Goal: Find specific page/section: Find specific page/section

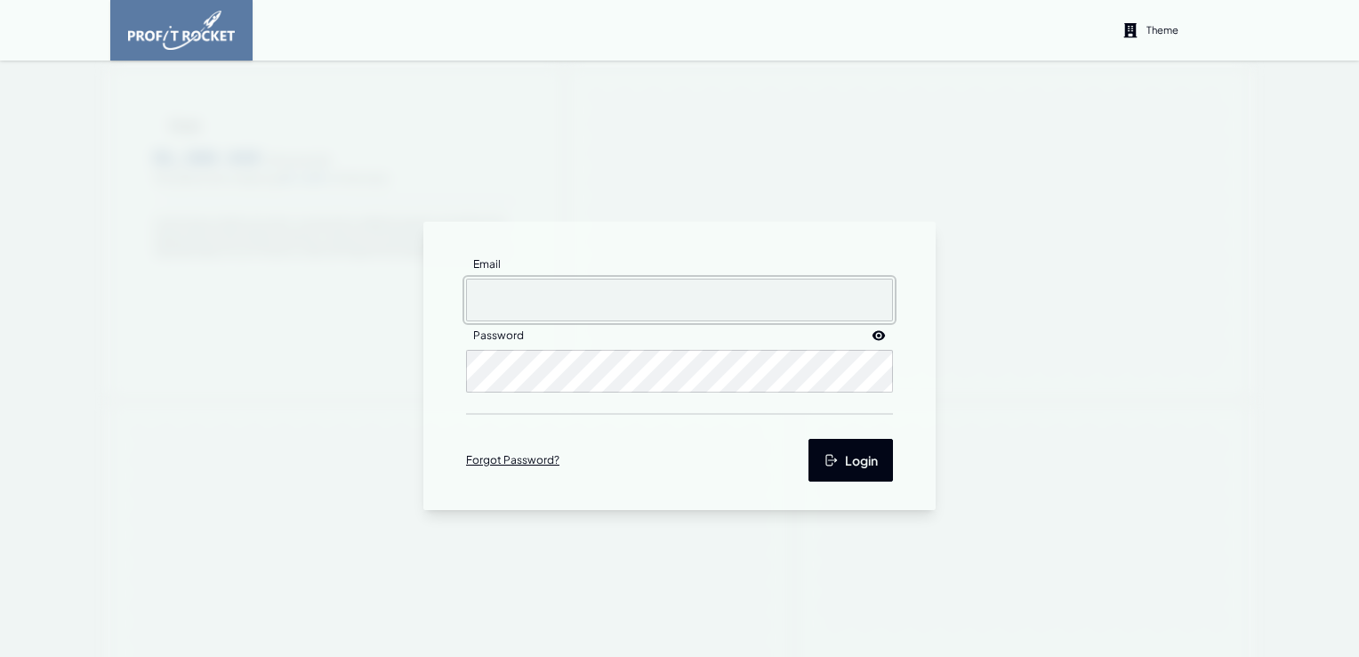
type input "[EMAIL_ADDRESS][DOMAIN_NAME]"
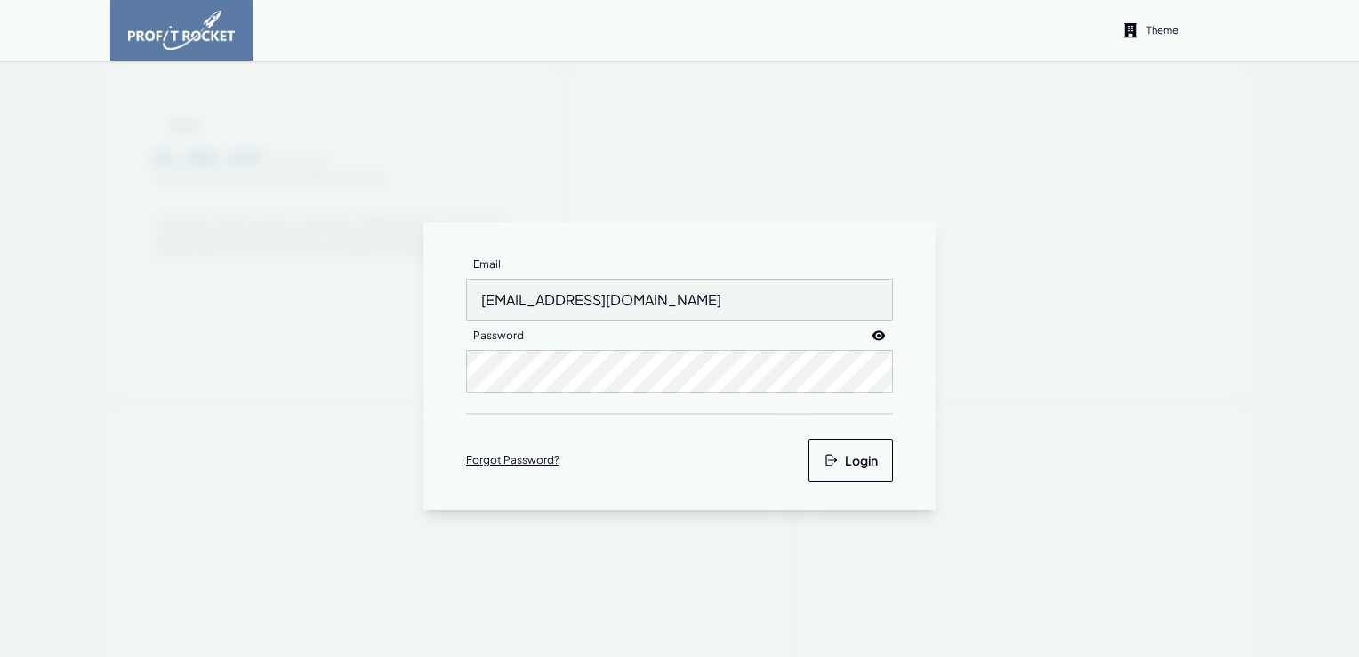
click at [824, 461] on icon "submit" at bounding box center [831, 460] width 14 height 14
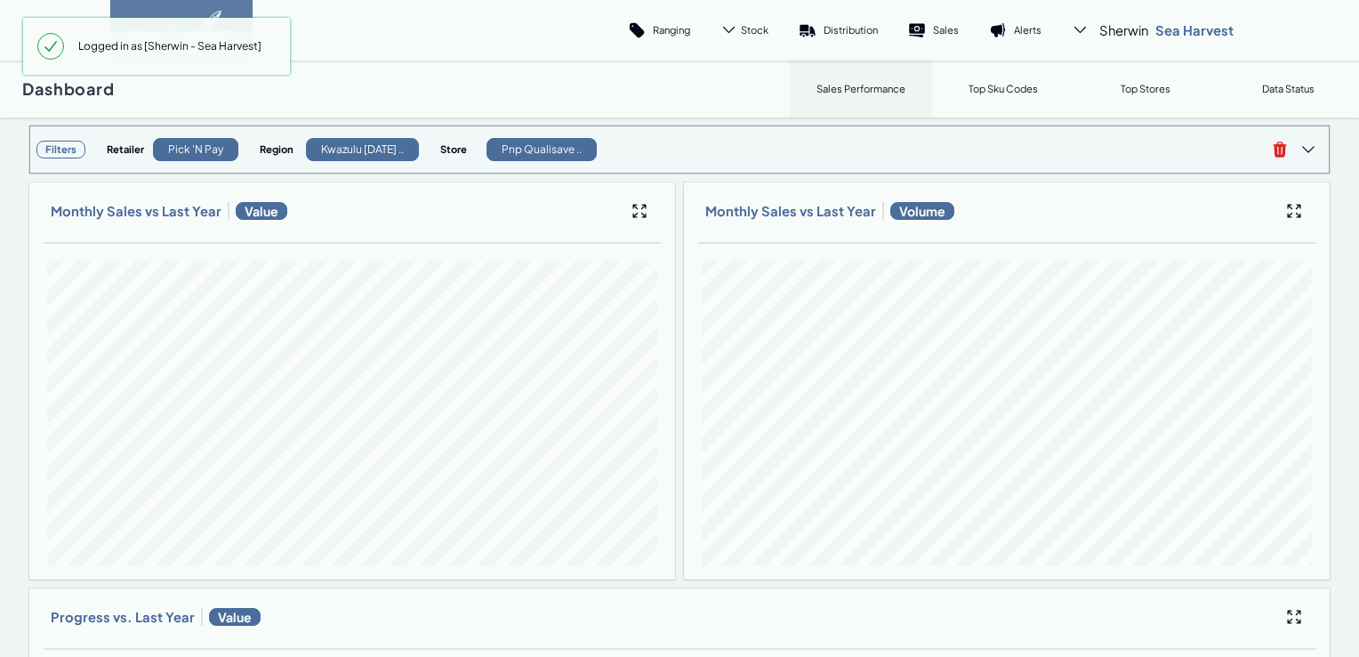
click at [62, 150] on h3 "Filters" at bounding box center [60, 150] width 49 height 18
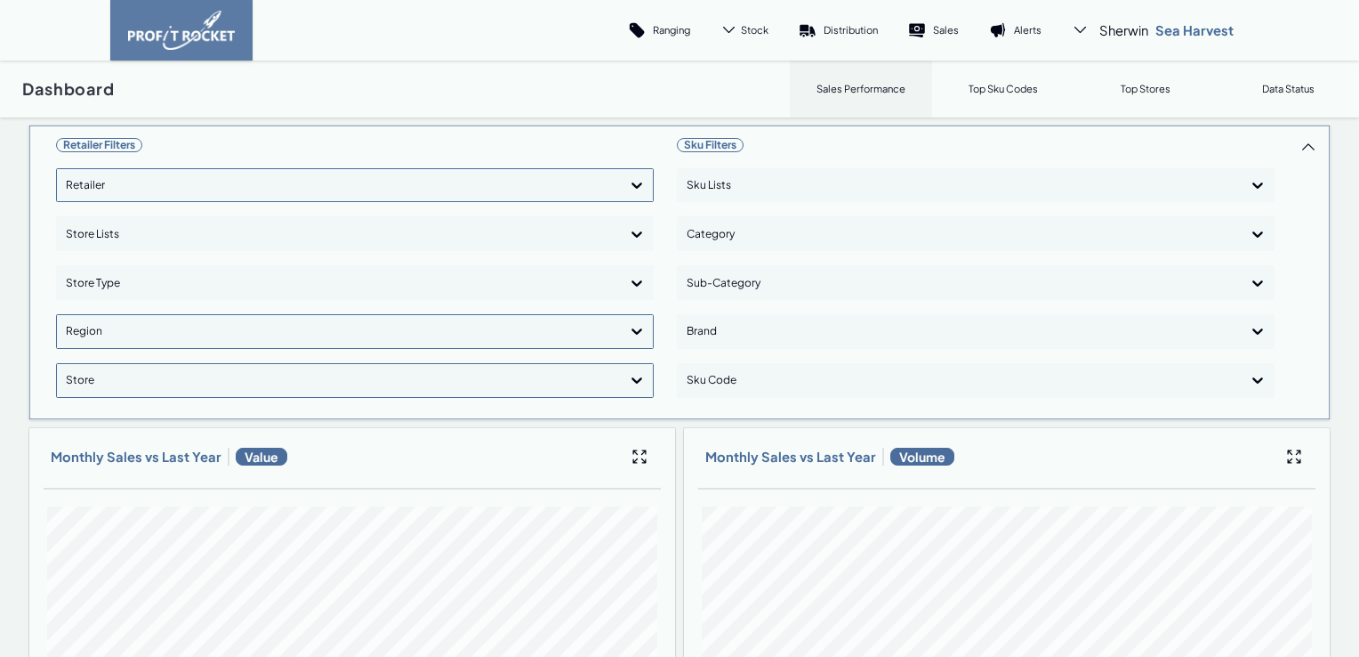
drag, startPoint x: 502, startPoint y: 189, endPoint x: 480, endPoint y: 192, distance: 22.5
click at [502, 189] on div at bounding box center [339, 186] width 546 height 26
click at [135, 262] on div "Shoprite Checkers" at bounding box center [355, 266] width 582 height 30
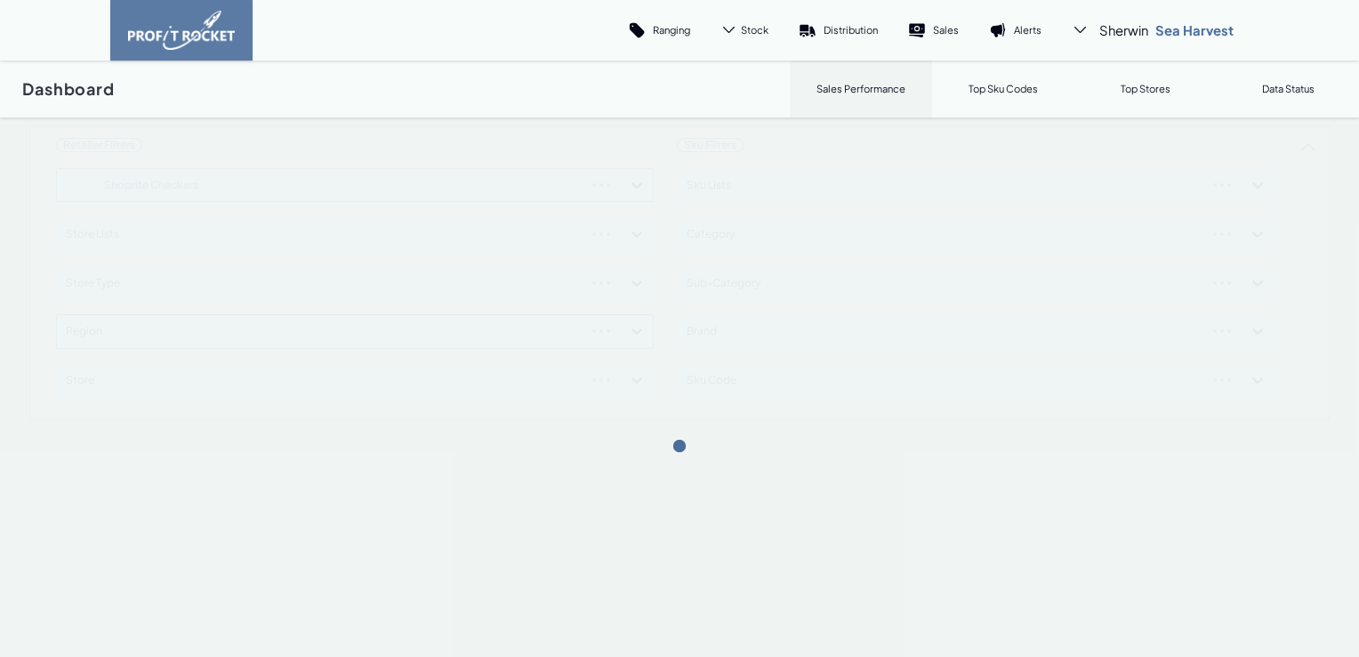
click at [629, 181] on div "Retailer Filters Shoprite Checkers Store Lists Store Type Region Store Sku Filt…" at bounding box center [679, 272] width 1302 height 295
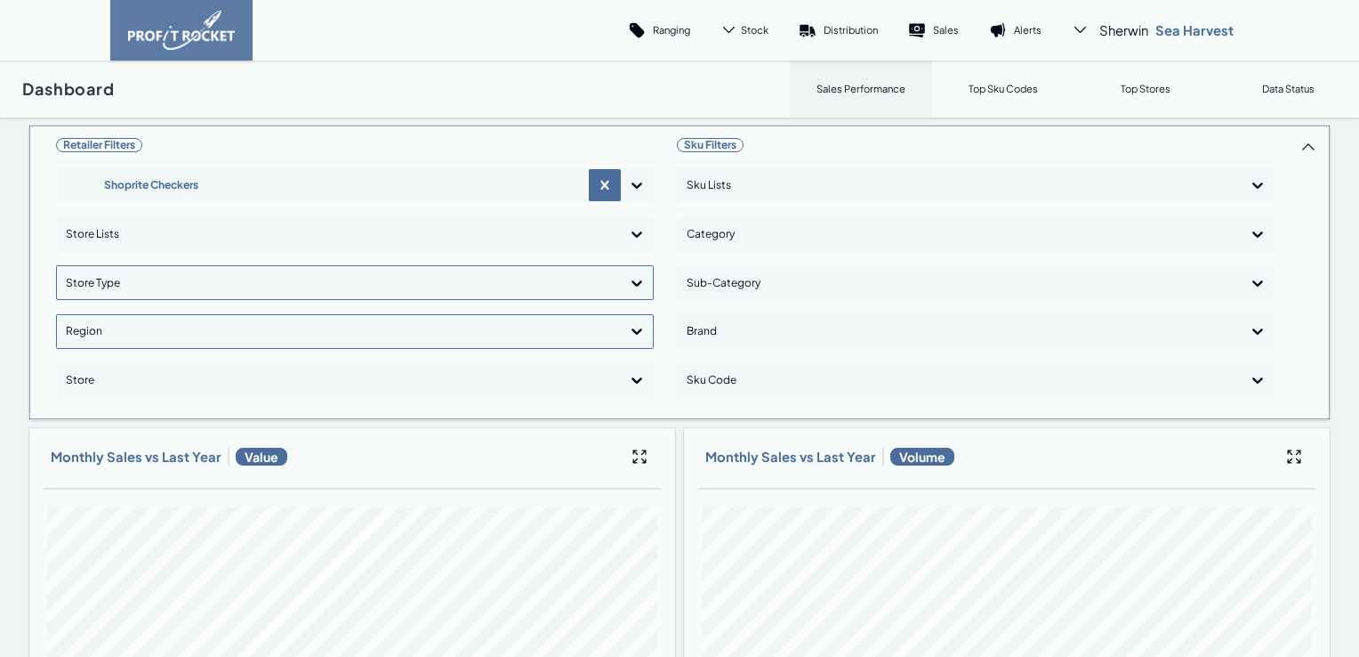
click at [628, 281] on icon at bounding box center [637, 283] width 18 height 18
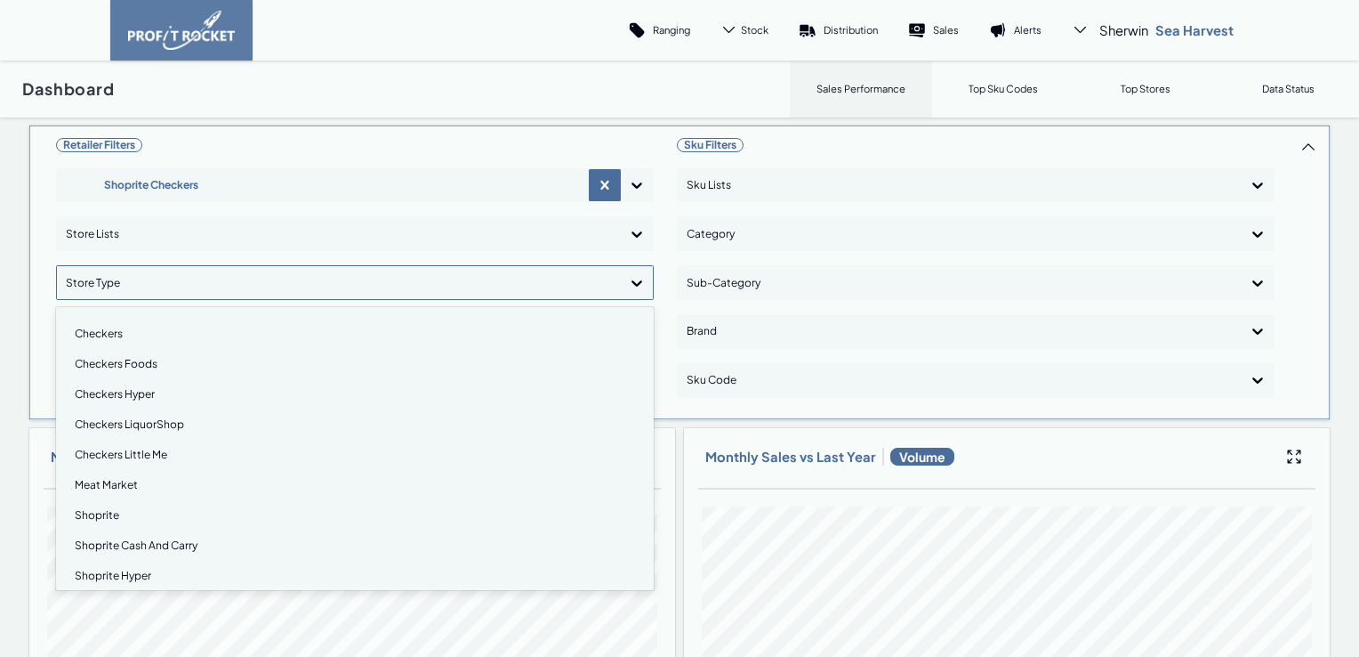
click at [121, 334] on div "Checkers" at bounding box center [355, 333] width 582 height 30
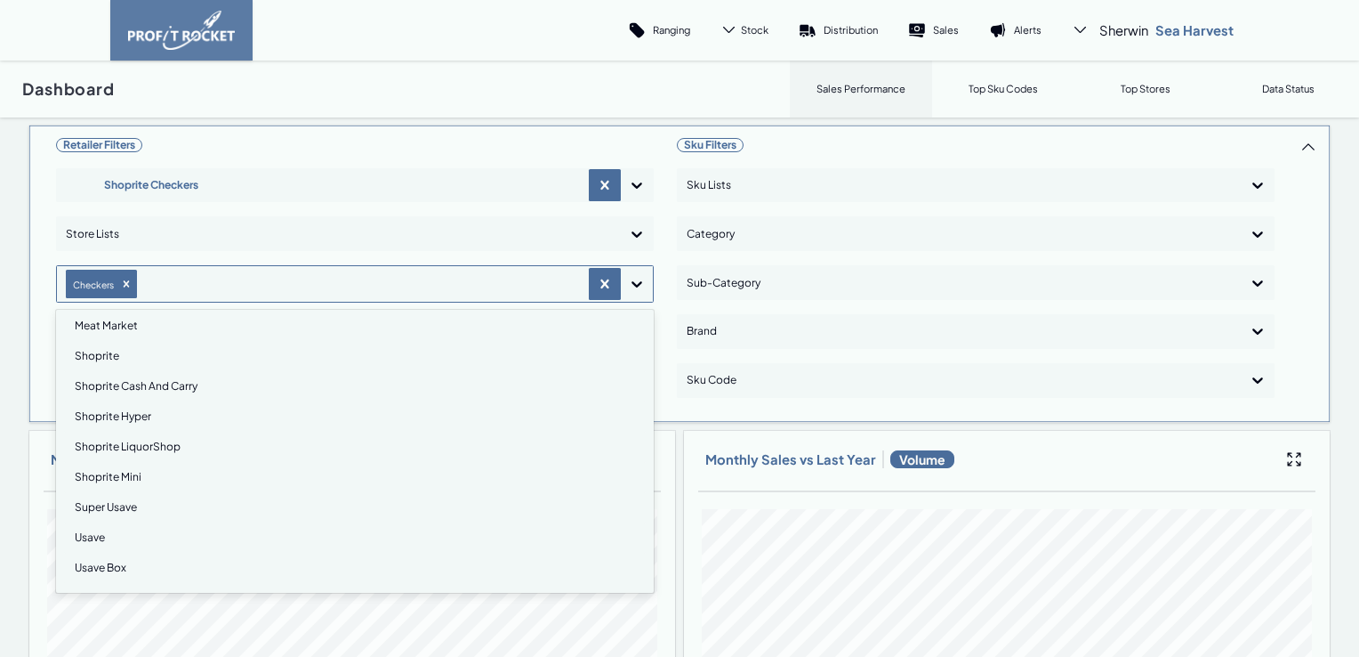
scroll to position [133, 0]
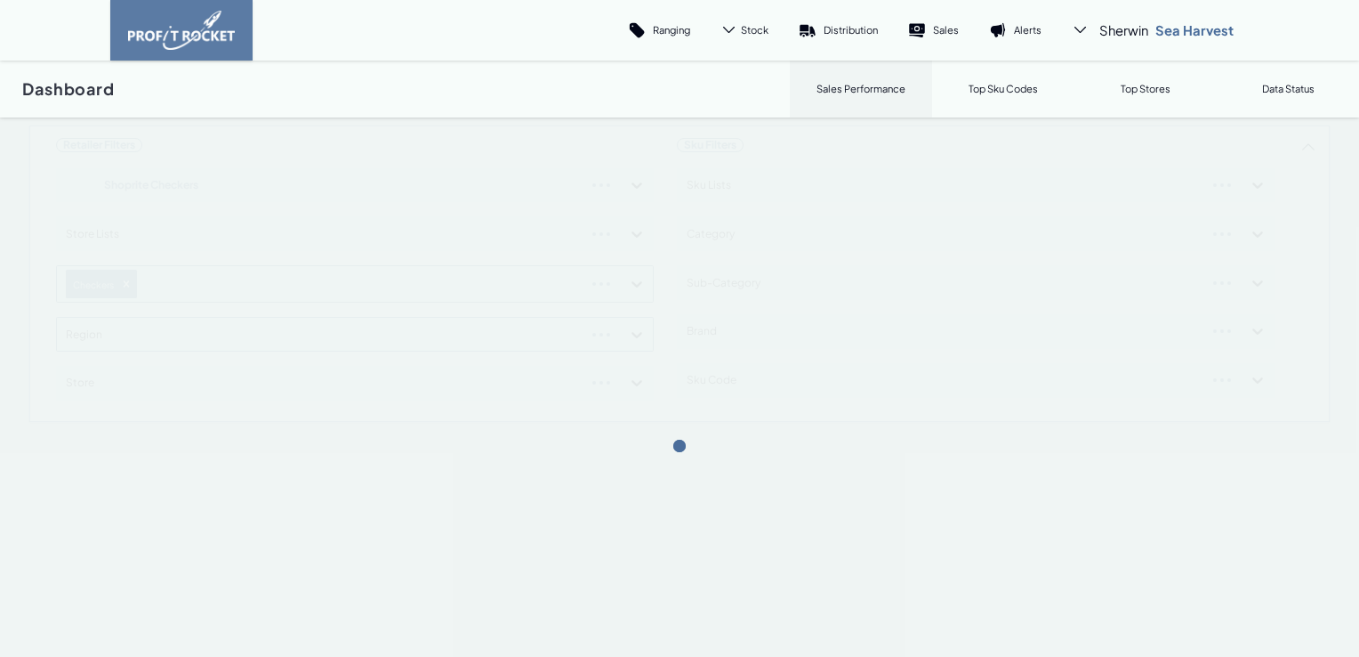
click at [631, 286] on div "Retailer Filters Shoprite Checkers Store Lists Checkers Region Store Sku Filter…" at bounding box center [679, 274] width 1302 height 298
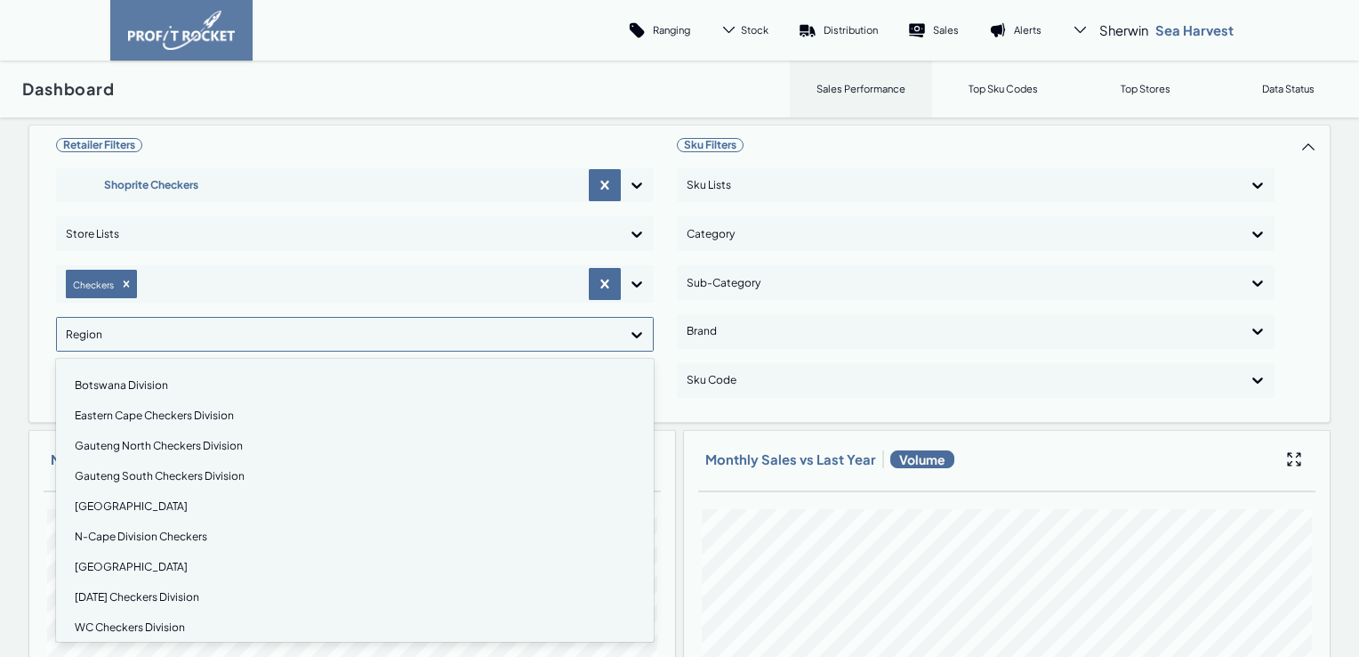
click at [630, 334] on icon at bounding box center [637, 335] width 18 height 18
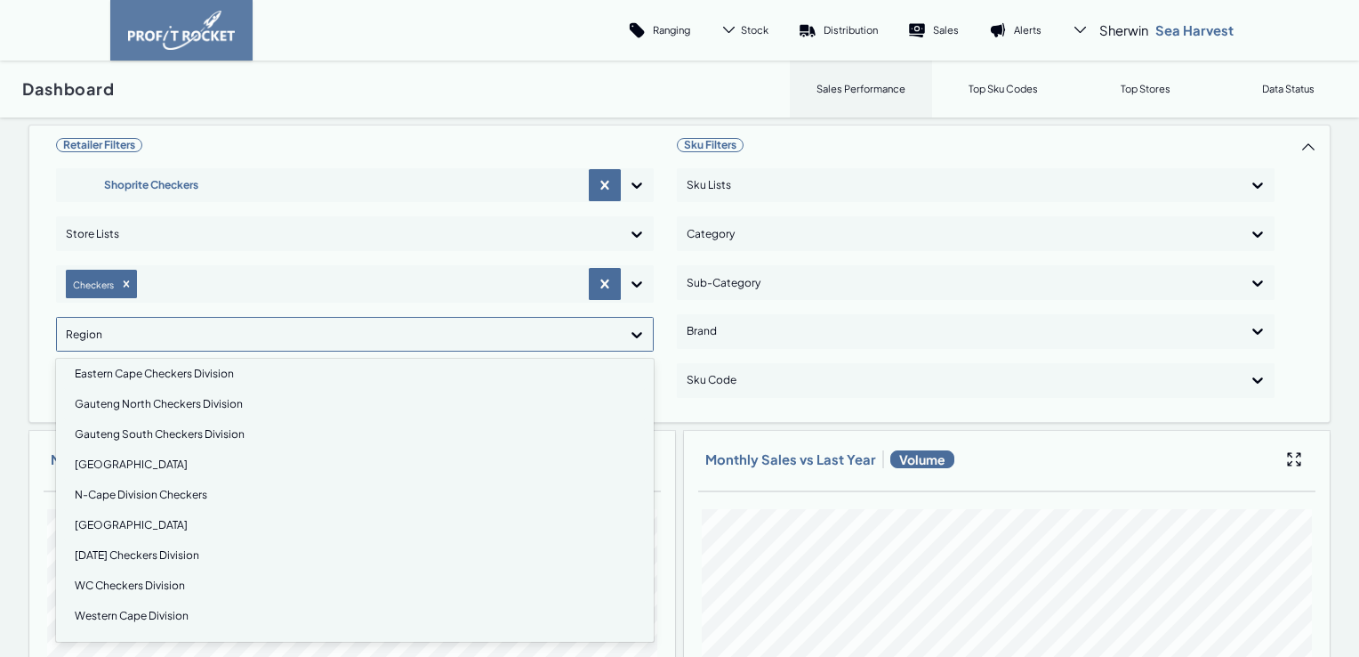
scroll to position [43, 0]
click at [151, 550] on div "[DATE] Checkers Division" at bounding box center [355, 554] width 582 height 30
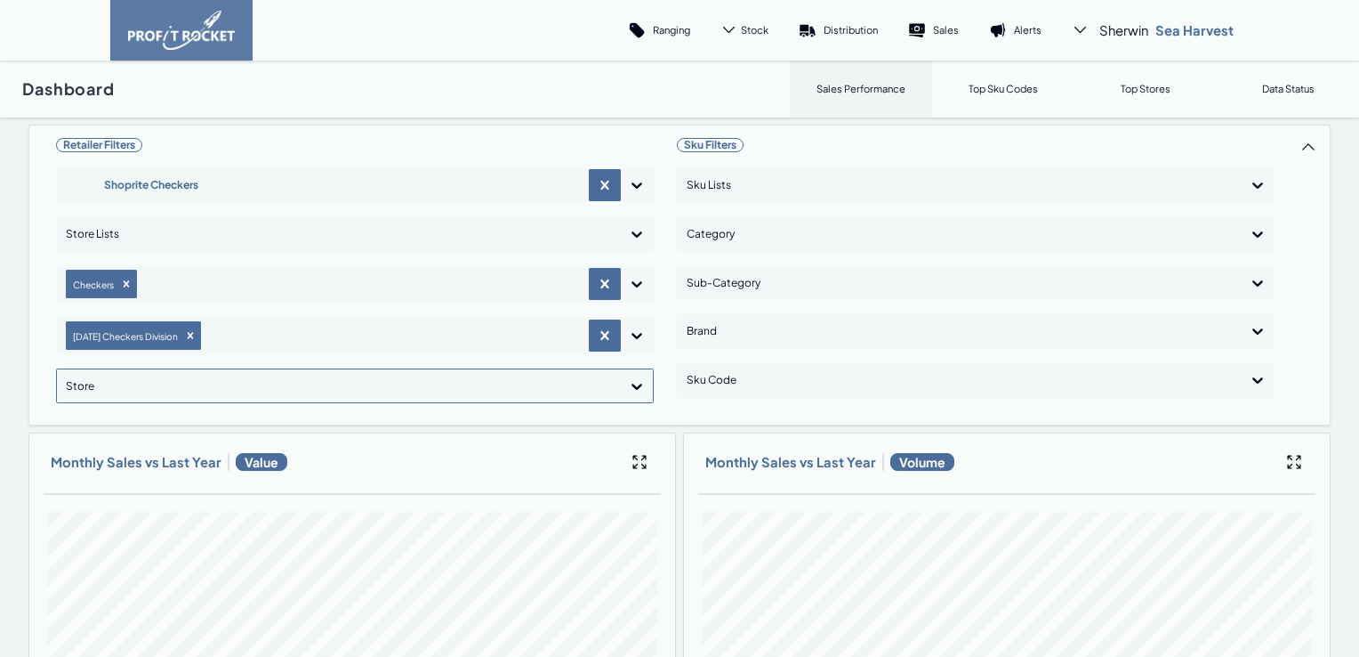
click at [631, 387] on icon at bounding box center [637, 386] width 18 height 18
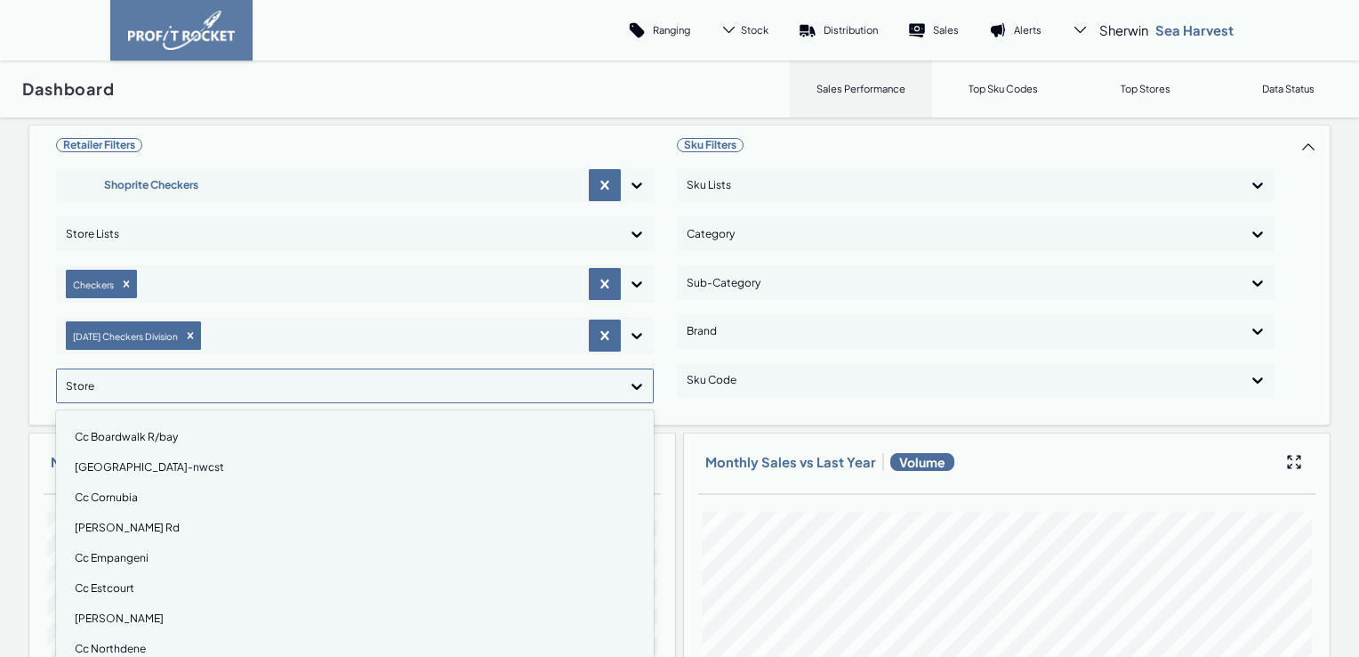
click at [84, 496] on div "Cc Cornubia" at bounding box center [355, 497] width 582 height 30
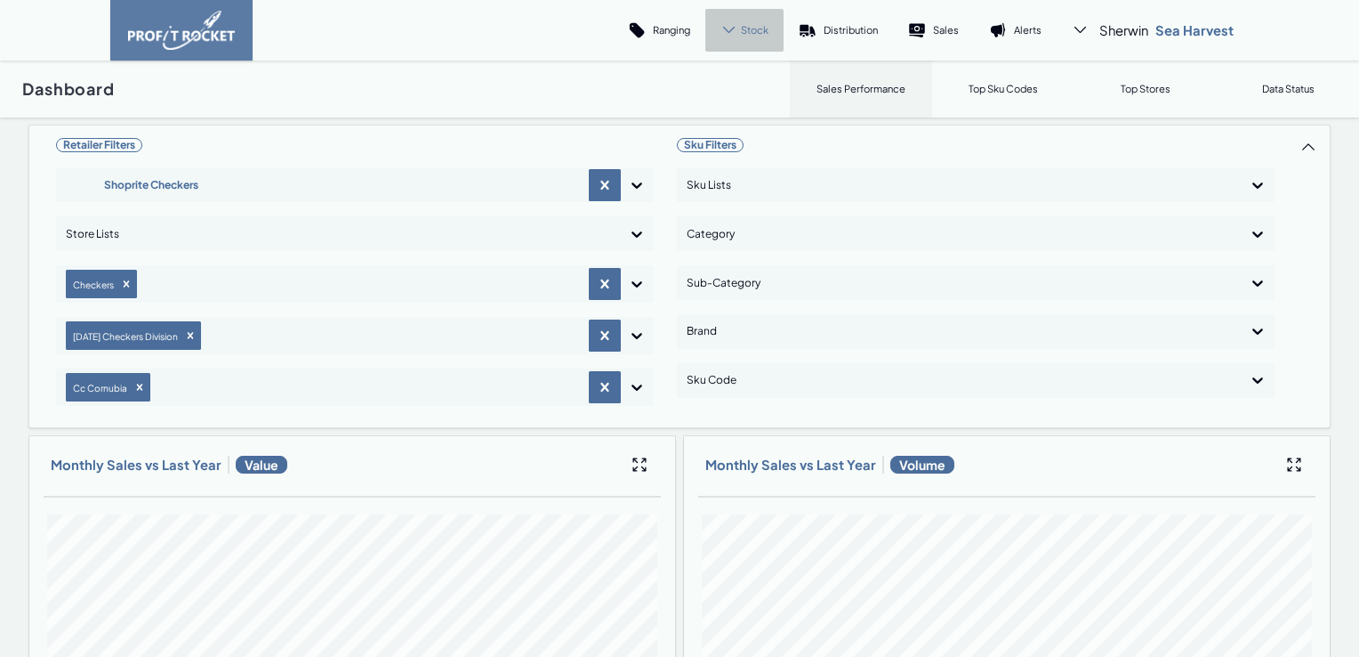
click at [747, 27] on span "Stock" at bounding box center [755, 29] width 28 height 13
click at [729, 112] on link "Cover" at bounding box center [727, 122] width 100 height 43
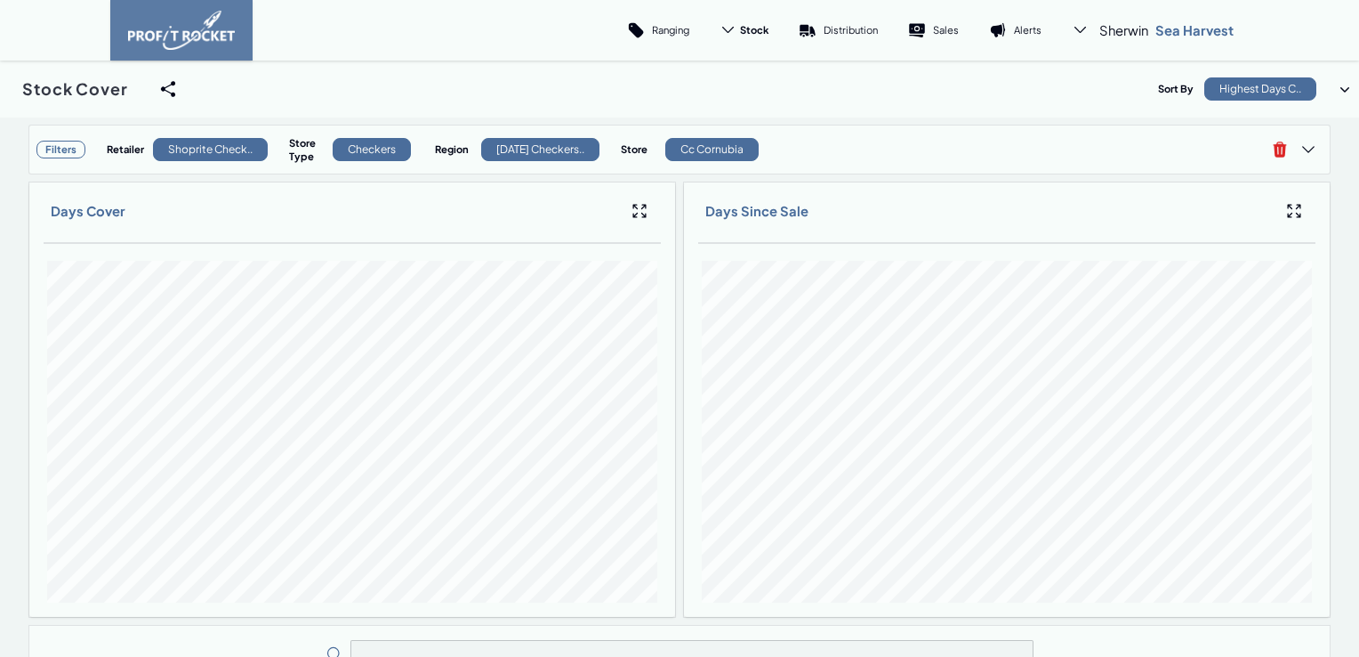
drag, startPoint x: 669, startPoint y: 387, endPoint x: 1313, endPoint y: 500, distance: 653.9
click at [1313, 484] on div "Days Since Sale" at bounding box center [1007, 399] width 646 height 434
click at [850, 101] on div "Stock Cover Share View We'll email you as well as your recipients a link to the…" at bounding box center [679, 88] width 1359 height 57
